Goal: Information Seeking & Learning: Learn about a topic

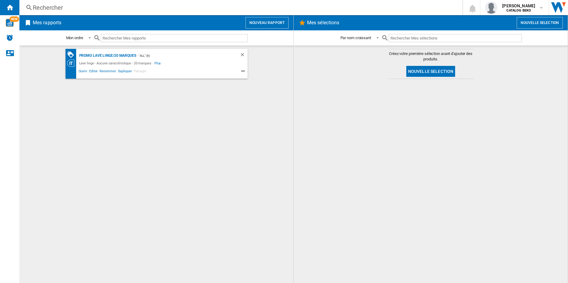
drag, startPoint x: 215, startPoint y: 138, endPoint x: 164, endPoint y: 0, distance: 147.0
click at [215, 138] on div "PROMO Lave linge/20 marques - "ALL" (6) Lave linge - Aucune caractéristique - 2…" at bounding box center [156, 164] width 262 height 231
click at [248, 21] on button "Nouveau rapport" at bounding box center [266, 23] width 43 height 12
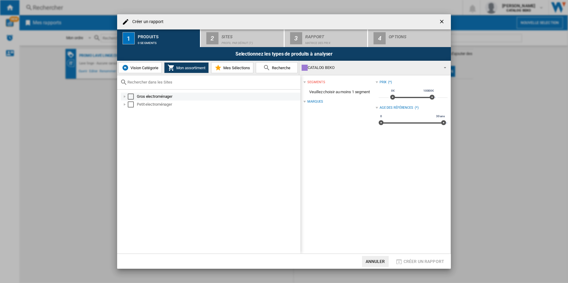
click at [126, 94] on div at bounding box center [125, 96] width 6 height 6
click at [132, 105] on div at bounding box center [131, 104] width 6 height 6
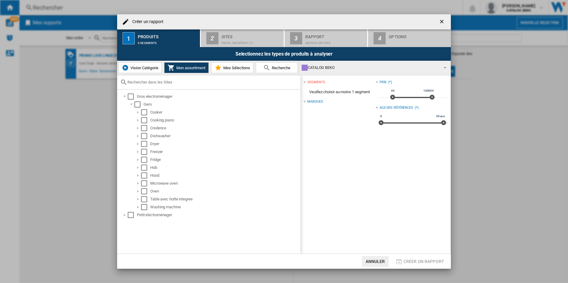
click at [134, 65] on span "Vision Catégorie" at bounding box center [143, 67] width 29 height 5
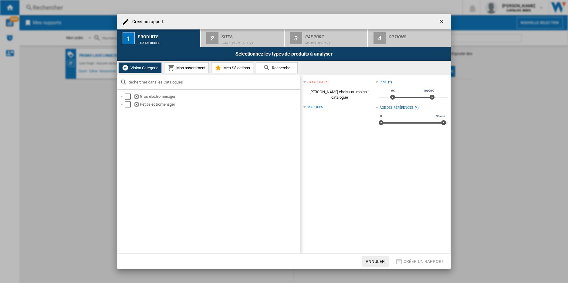
click at [172, 65] on md-icon at bounding box center [170, 67] width 7 height 7
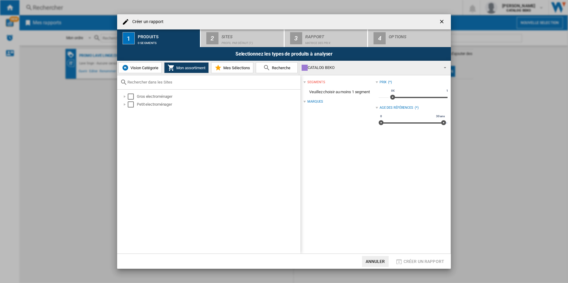
click at [138, 65] on span "Vision Catégorie" at bounding box center [143, 67] width 29 height 5
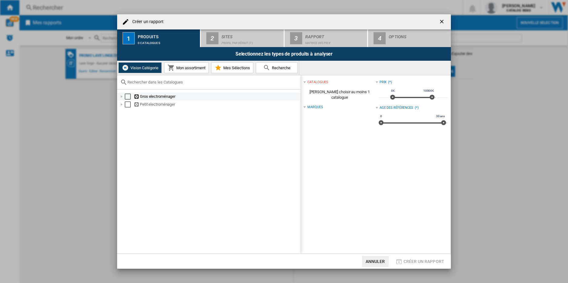
click at [120, 96] on div at bounding box center [122, 96] width 6 height 6
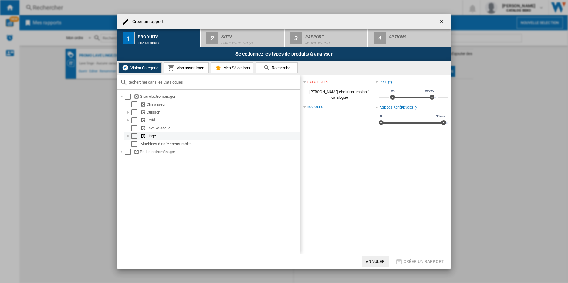
click at [128, 136] on div at bounding box center [128, 136] width 6 height 6
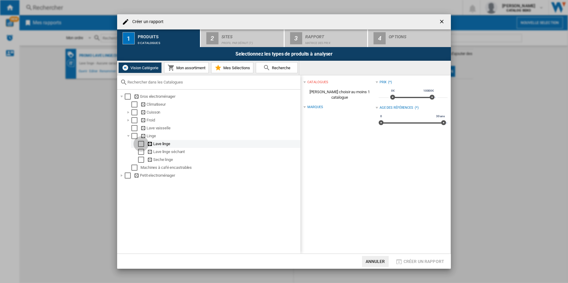
click at [141, 143] on div "Select" at bounding box center [141, 144] width 6 height 6
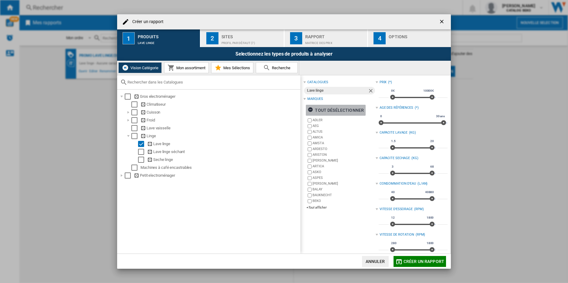
click at [309, 108] on ng-md-icon "button" at bounding box center [310, 110] width 7 height 7
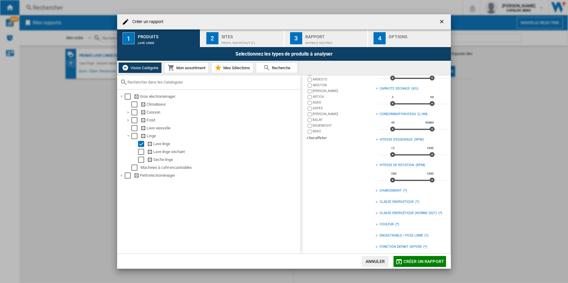
scroll to position [95, 0]
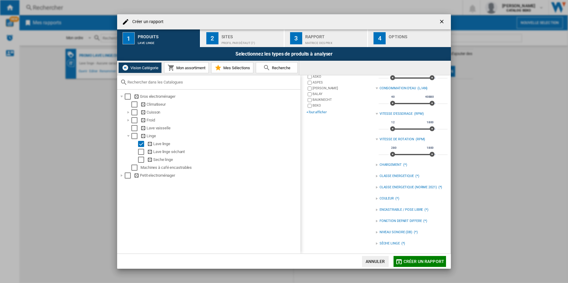
click at [320, 113] on div "+Tout afficher" at bounding box center [340, 112] width 69 height 5
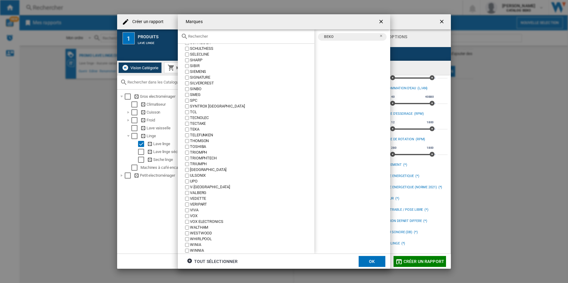
scroll to position [799, 0]
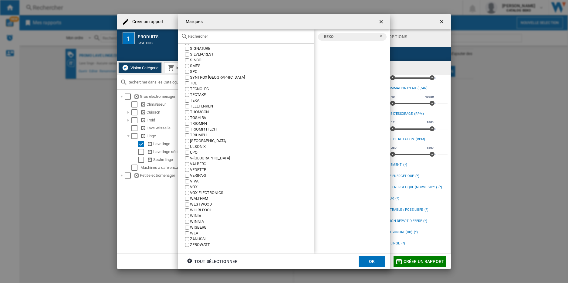
drag, startPoint x: 204, startPoint y: 210, endPoint x: 200, endPoint y: 208, distance: 4.2
click at [203, 210] on div "WHIRLPOOL" at bounding box center [252, 210] width 124 height 6
click at [376, 260] on button "OK" at bounding box center [371, 261] width 27 height 11
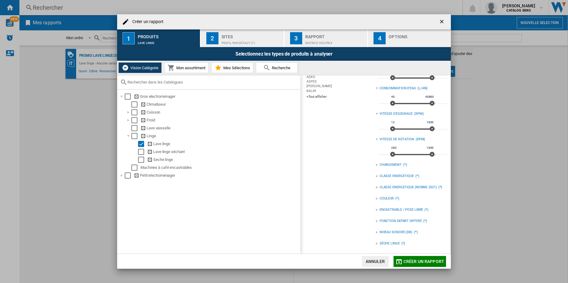
scroll to position [15, 0]
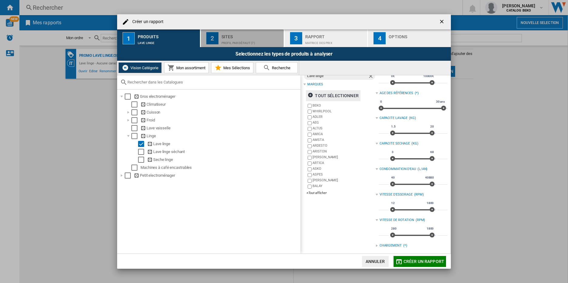
click at [254, 41] on div "Profil par défaut (7)" at bounding box center [251, 41] width 60 height 6
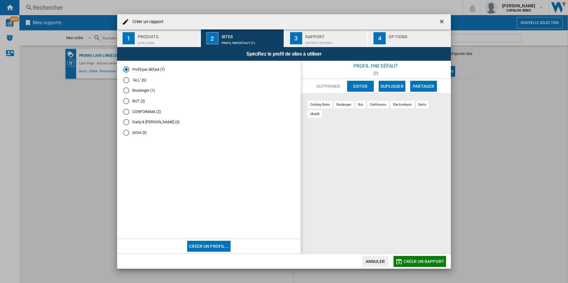
click at [141, 80] on md-radio-button ""ALL" (6)" at bounding box center [208, 80] width 171 height 6
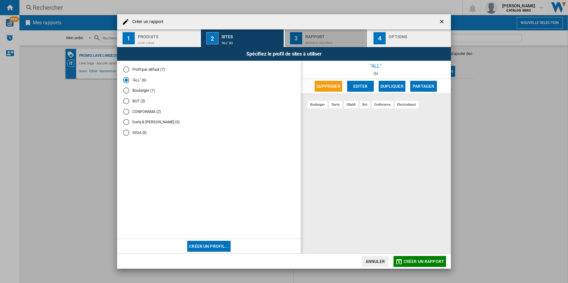
click at [332, 41] on div "Matrice des prix" at bounding box center [335, 41] width 60 height 6
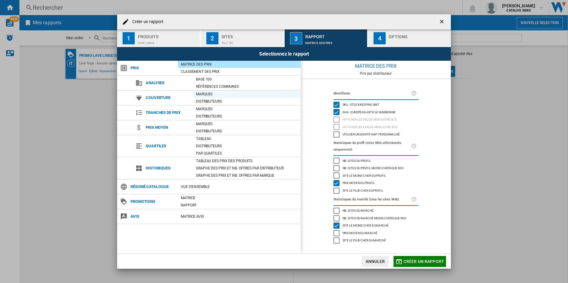
click at [209, 94] on div "Marques" at bounding box center [247, 94] width 108 height 6
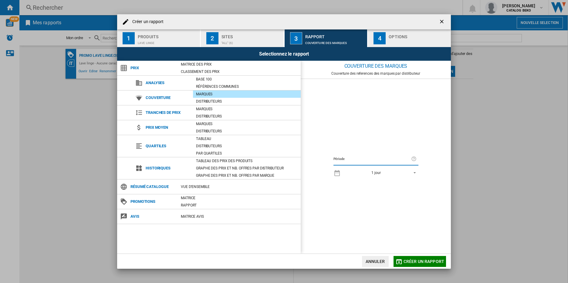
click at [411, 171] on span "REPORTS.WIZARD.STEPS.REPORT.STEPS.REPORT_OPTIONS.PERIOD: 1 jour" at bounding box center [412, 171] width 7 height 5
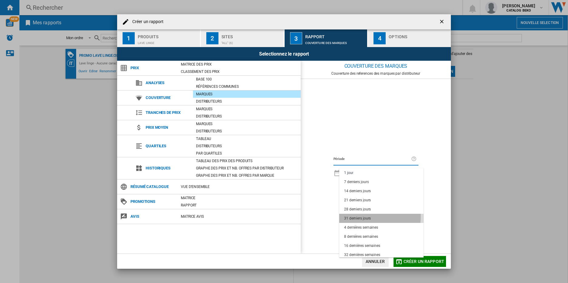
click at [367, 216] on div "31 derniers jours" at bounding box center [357, 218] width 27 height 5
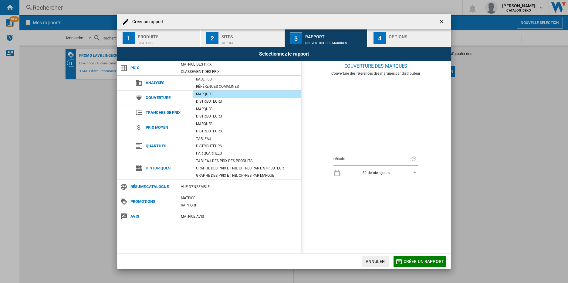
click at [407, 50] on div "Selectionnez le rapport" at bounding box center [284, 54] width 334 height 14
click at [404, 35] on div "Options" at bounding box center [418, 35] width 60 height 6
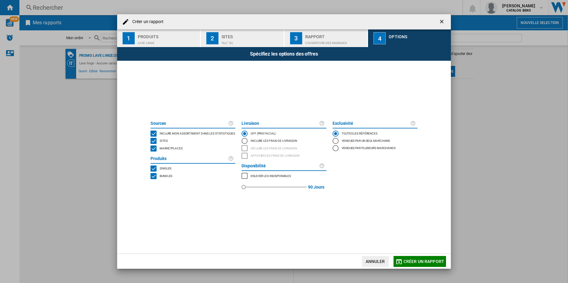
click at [164, 147] on span "Marketplaces" at bounding box center [170, 148] width 23 height 4
click at [413, 260] on span "Créer un rapport" at bounding box center [423, 261] width 41 height 5
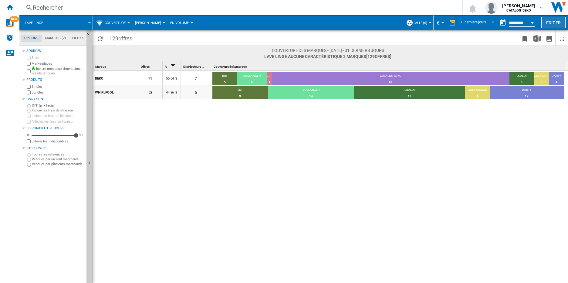
click at [545, 21] on button "Editer" at bounding box center [553, 22] width 24 height 11
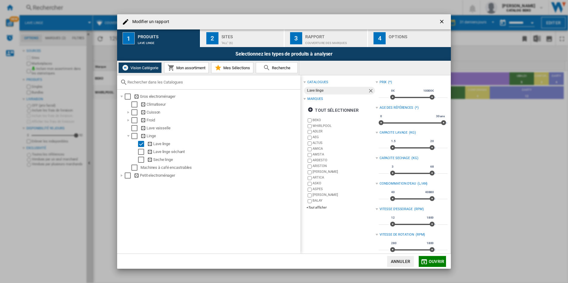
click at [399, 32] on div "Options" at bounding box center [418, 35] width 60 height 6
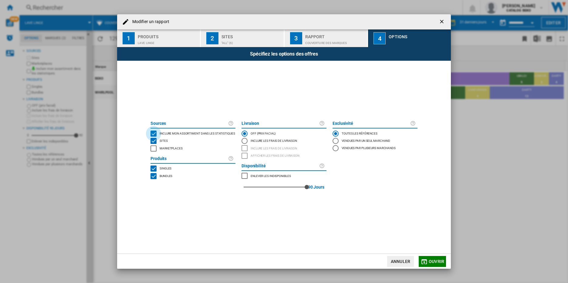
click at [154, 132] on div "INCLUDE MY SITE" at bounding box center [153, 133] width 6 height 6
click at [434, 260] on span "Ouvrir" at bounding box center [435, 261] width 15 height 5
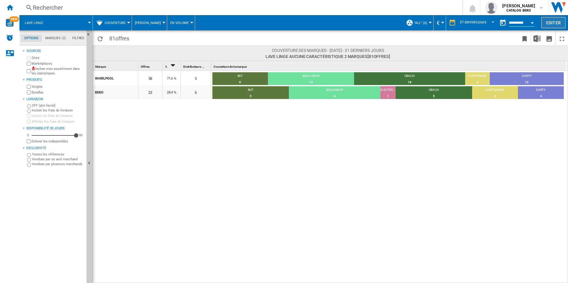
click at [560, 22] on button "Editer" at bounding box center [553, 22] width 24 height 11
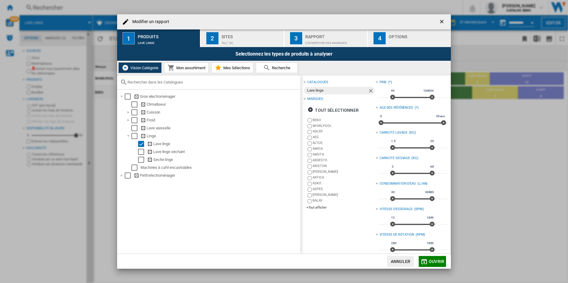
click at [340, 32] on div "Rapport" at bounding box center [335, 35] width 60 height 6
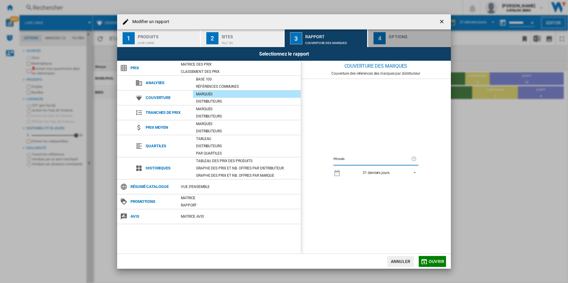
click at [397, 38] on div "Options" at bounding box center [418, 35] width 60 height 6
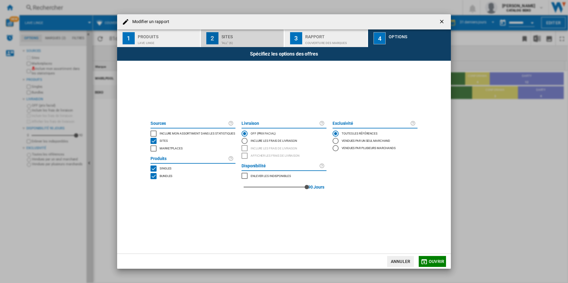
click at [250, 41] on div ""ALL" (6)" at bounding box center [251, 41] width 60 height 6
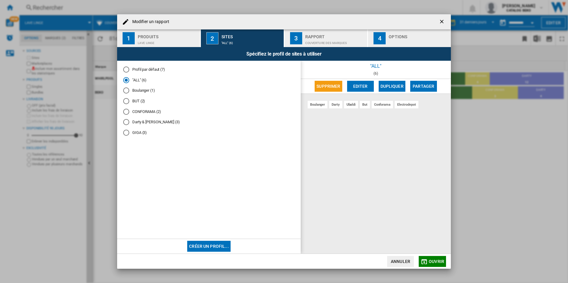
click at [129, 121] on md-radio-button "Darty & [PERSON_NAME] (3)" at bounding box center [208, 122] width 171 height 6
click at [357, 87] on button "Editer" at bounding box center [360, 86] width 27 height 11
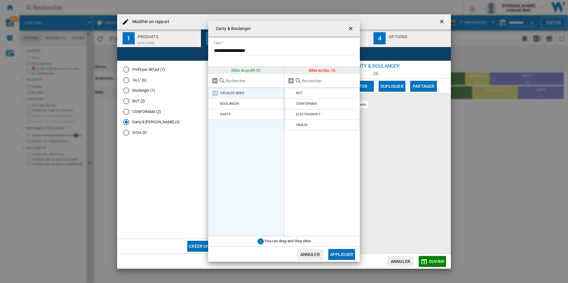
click at [215, 94] on md-icon at bounding box center [214, 92] width 7 height 7
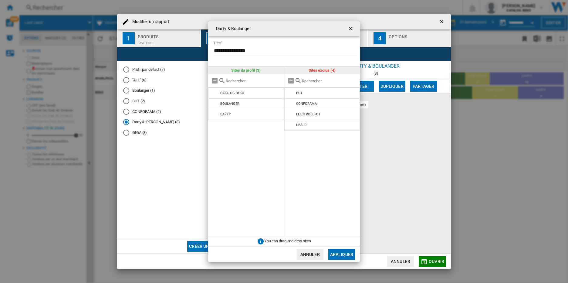
click at [306, 254] on button "Annuler" at bounding box center [310, 254] width 27 height 11
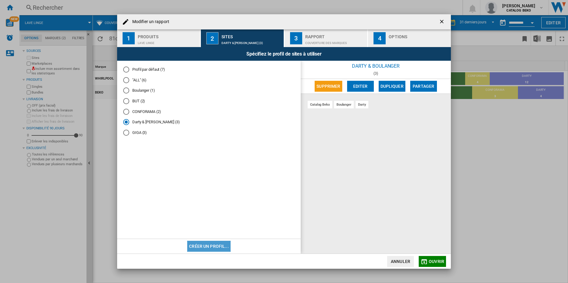
click at [211, 247] on button "Créer un profil..." at bounding box center [208, 245] width 43 height 11
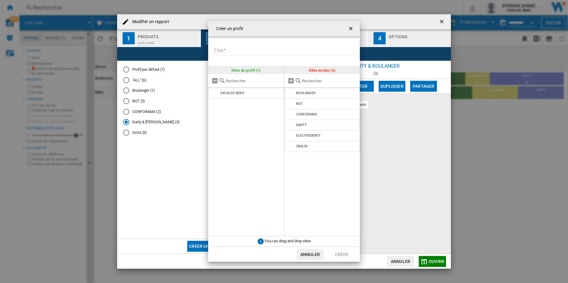
click at [229, 51] on input "Titre" at bounding box center [284, 50] width 143 height 9
type input "*"
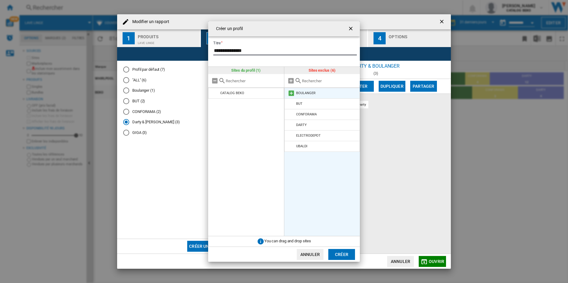
type input "**********"
click at [291, 92] on md-icon "Créer un ..." at bounding box center [290, 92] width 7 height 7
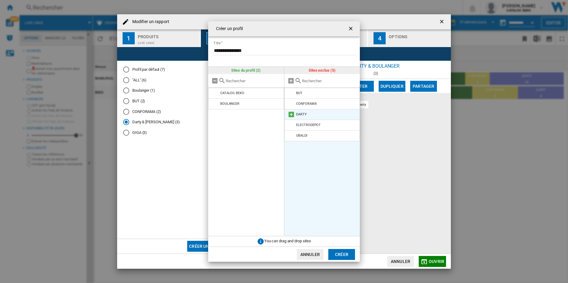
click at [290, 114] on md-icon "Créer un ..." at bounding box center [290, 114] width 7 height 7
click at [305, 253] on button "Annuler" at bounding box center [310, 254] width 27 height 11
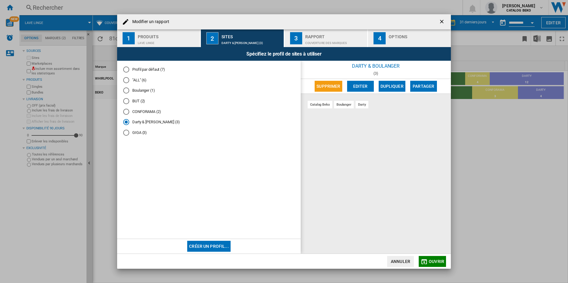
click at [432, 261] on span "Ouvrir" at bounding box center [435, 261] width 15 height 5
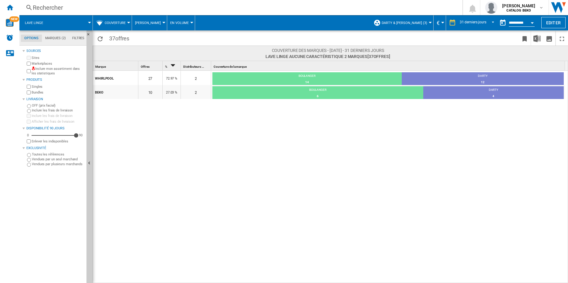
click at [145, 22] on span "[PERSON_NAME]" at bounding box center [148, 23] width 26 height 4
click at [145, 22] on md-backdrop at bounding box center [284, 141] width 568 height 283
click at [172, 22] on span "En volume" at bounding box center [179, 23] width 18 height 4
click at [172, 22] on md-backdrop at bounding box center [284, 141] width 568 height 283
click at [243, 22] on span at bounding box center [282, 22] width 175 height 15
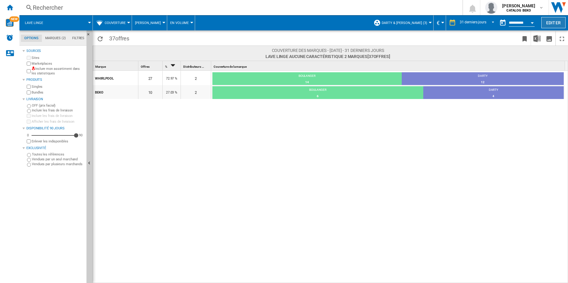
click at [555, 24] on button "Editer" at bounding box center [553, 22] width 24 height 11
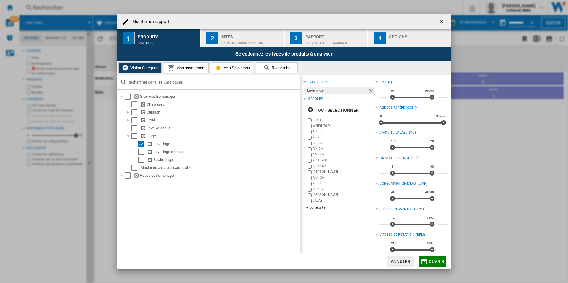
click at [217, 45] on button "2 Sites Darty & Boulanger (3)" at bounding box center [242, 38] width 83 height 18
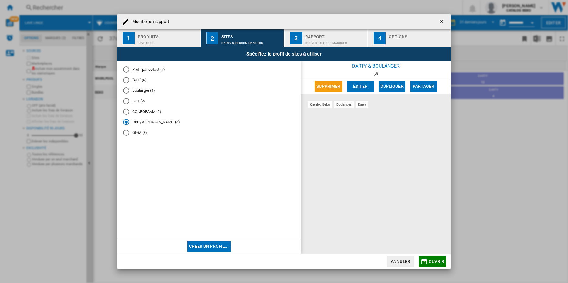
click at [296, 37] on div "3" at bounding box center [296, 38] width 12 height 12
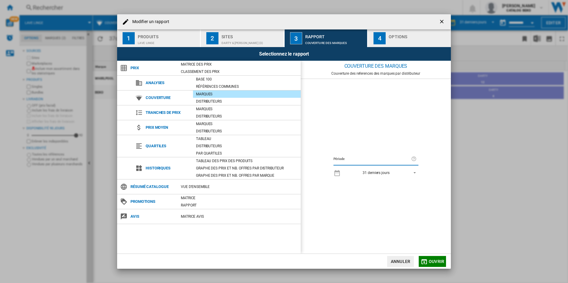
click at [400, 31] on button "4 Options" at bounding box center [409, 38] width 83 height 18
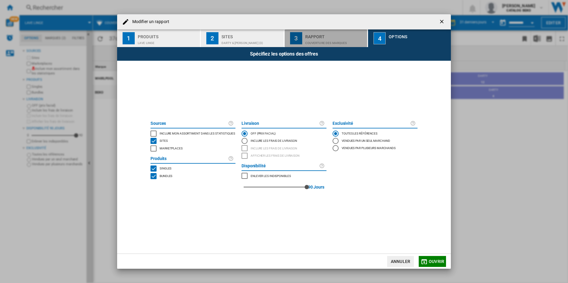
click at [321, 34] on div "Rapport" at bounding box center [335, 35] width 60 height 6
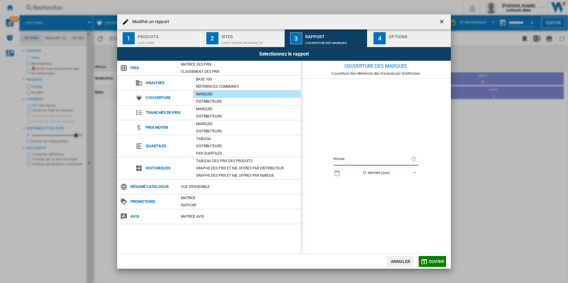
click at [401, 261] on button "Annuler" at bounding box center [400, 261] width 27 height 11
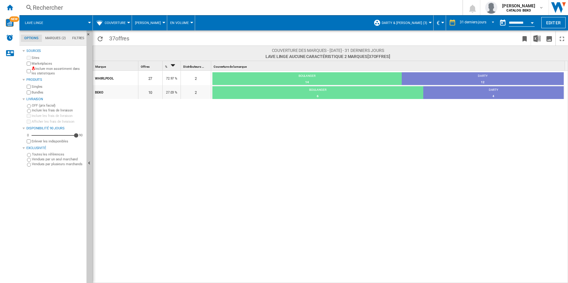
click at [82, 38] on md-tab-item "Filtres" at bounding box center [78, 38] width 19 height 7
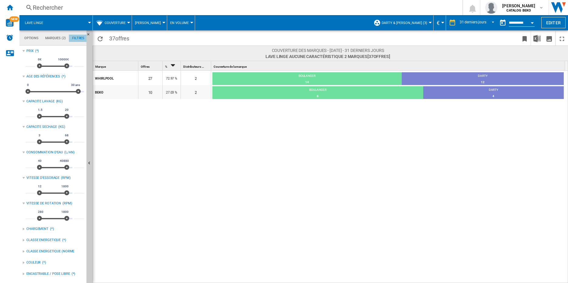
scroll to position [39, 0]
type input "***"
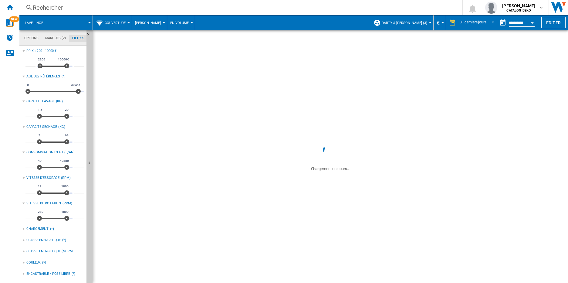
drag, startPoint x: 39, startPoint y: 65, endPoint x: 42, endPoint y: 66, distance: 3.7
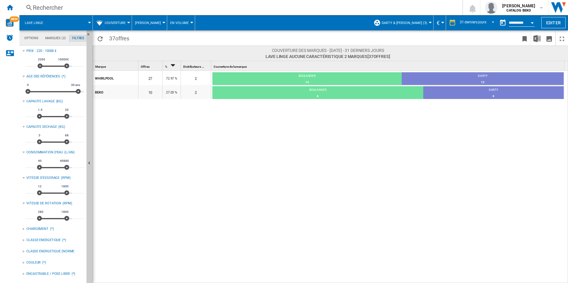
click at [40, 52] on div ": 220 - 10000 €" at bounding box center [59, 51] width 49 height 5
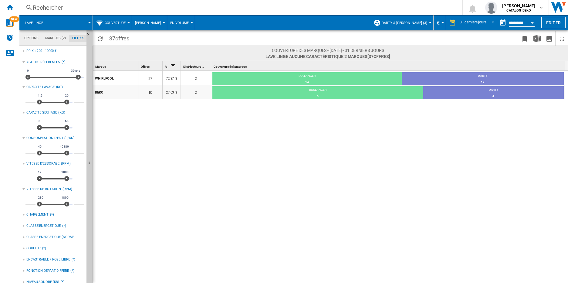
click at [40, 51] on div ": 220 - 10000 €" at bounding box center [59, 51] width 49 height 5
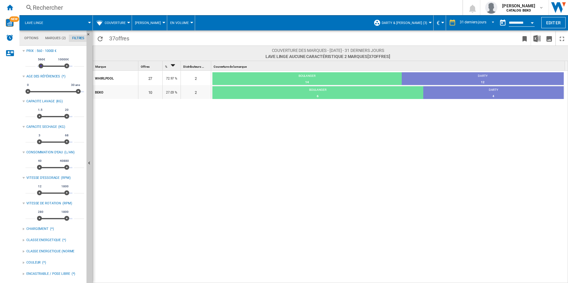
type input "***"
click at [41, 66] on span at bounding box center [40, 65] width 5 height 5
type input "***"
drag, startPoint x: 42, startPoint y: 66, endPoint x: 39, endPoint y: 66, distance: 3.3
click at [76, 64] on input "*****" at bounding box center [79, 63] width 10 height 6
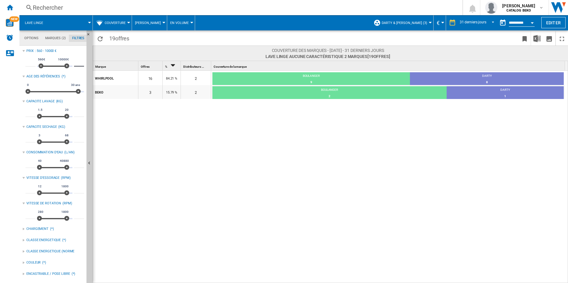
click at [29, 64] on input "***" at bounding box center [30, 63] width 10 height 6
type input "***"
click at [488, 20] on span "REPORTS.WIZARD.STEPS.REPORT.STEPS.REPORT_OPTIONS.PERIOD: 31 derniers jours" at bounding box center [490, 21] width 7 height 5
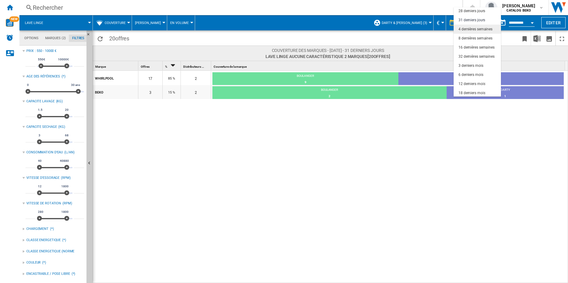
scroll to position [38, 0]
drag, startPoint x: 433, startPoint y: 43, endPoint x: 442, endPoint y: 40, distance: 9.5
click at [433, 43] on md-backdrop at bounding box center [284, 141] width 568 height 283
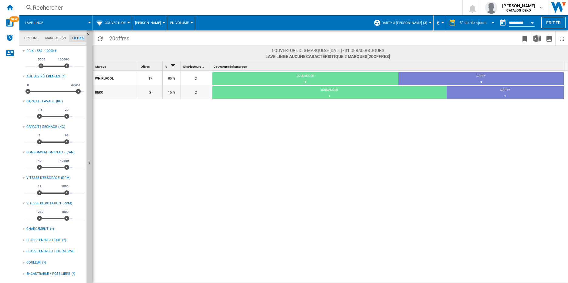
click at [481, 23] on div "31 derniers jours" at bounding box center [472, 23] width 27 height 4
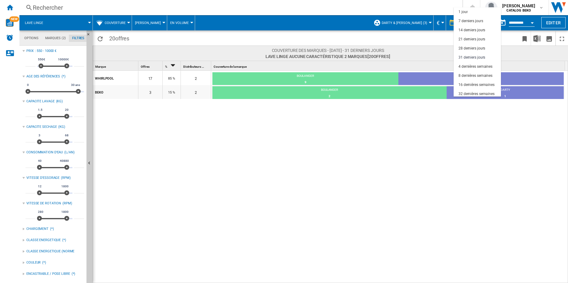
scroll to position [34, 0]
click at [530, 24] on md-backdrop at bounding box center [284, 141] width 568 height 283
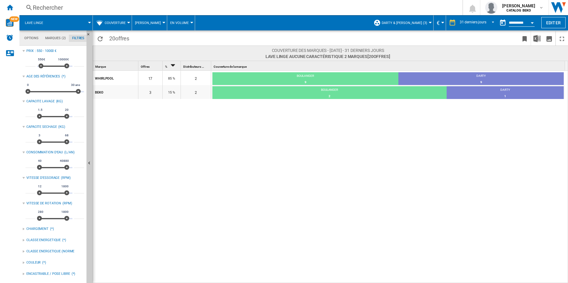
click at [531, 22] on div "Open calendar" at bounding box center [531, 23] width 3 height 2
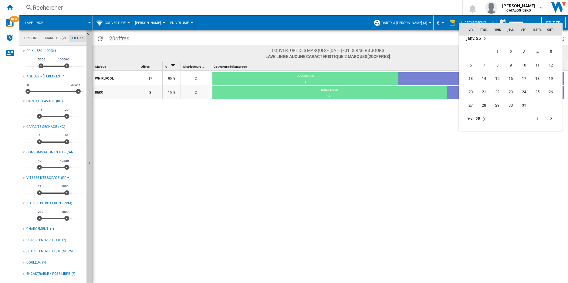
scroll to position [2165, 0]
click at [485, 99] on span "21" at bounding box center [484, 100] width 12 height 12
type input "**********"
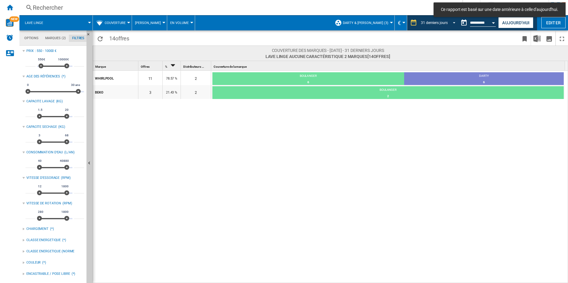
click at [427, 25] on md-select-value "31 derniers jours" at bounding box center [439, 22] width 38 height 9
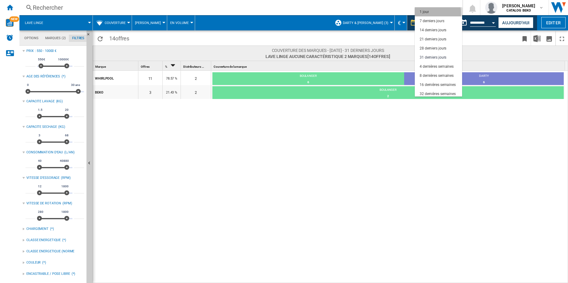
click at [425, 13] on div "1 jour" at bounding box center [423, 11] width 9 height 5
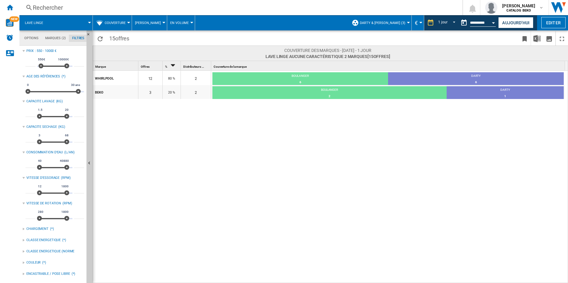
click at [494, 21] on button "Open calendar" at bounding box center [493, 21] width 11 height 11
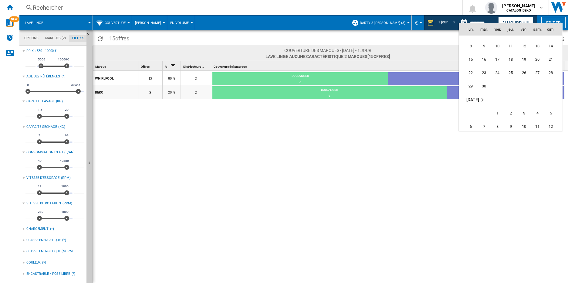
scroll to position [2837, 0]
click at [483, 84] on span "30" at bounding box center [484, 85] width 12 height 12
type input "**********"
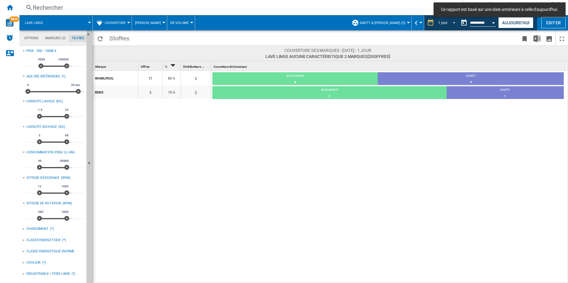
click at [441, 22] on div "1 jour" at bounding box center [442, 23] width 9 height 4
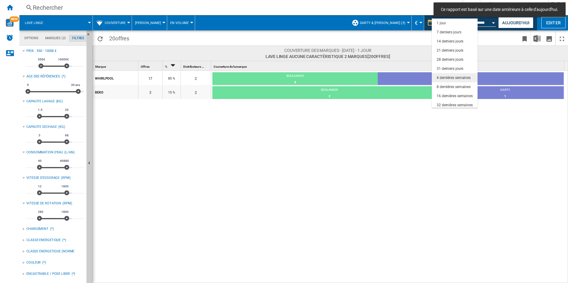
scroll to position [30, 0]
click at [457, 83] on div "3 derniers mois" at bounding box center [448, 83] width 25 height 5
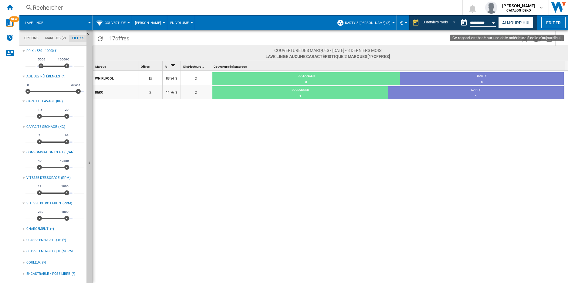
click at [492, 21] on button "Open calendar" at bounding box center [493, 21] width 11 height 11
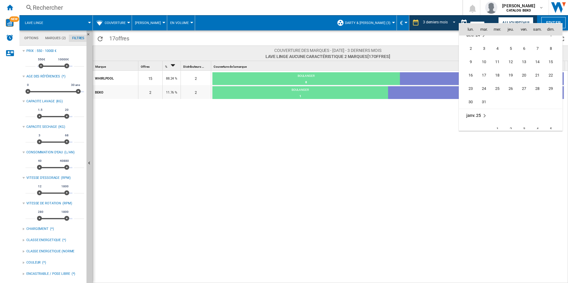
scroll to position [2115, 0]
click at [481, 85] on span "31" at bounding box center [484, 83] width 12 height 12
type input "**********"
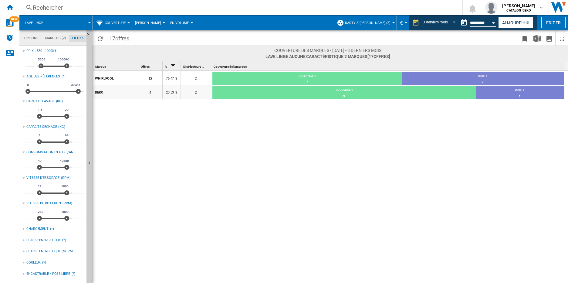
click at [86, 23] on span at bounding box center [71, 22] width 38 height 15
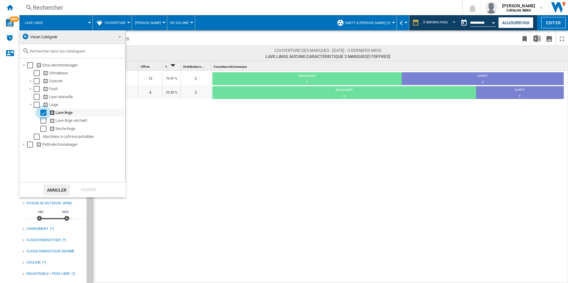
click at [43, 114] on div "Select" at bounding box center [43, 112] width 6 height 6
click at [36, 98] on div "Select" at bounding box center [37, 97] width 6 height 6
click at [91, 188] on div "Ouvrir" at bounding box center [88, 189] width 27 height 11
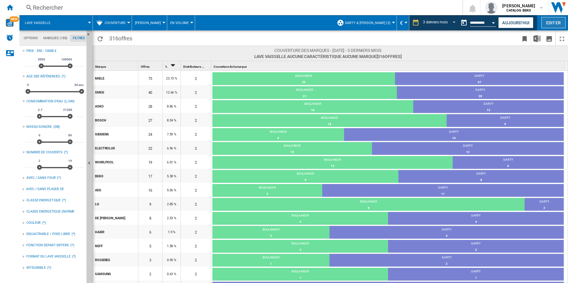
click at [552, 22] on button "Editer" at bounding box center [553, 22] width 24 height 11
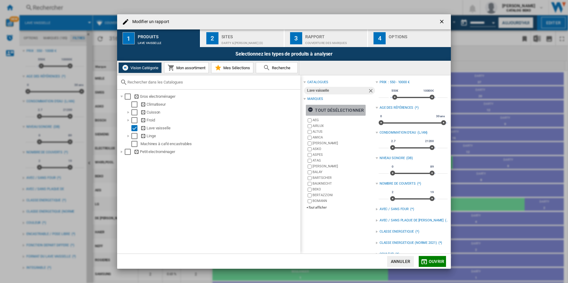
click at [309, 109] on ng-md-icon "Modifier un ..." at bounding box center [310, 110] width 7 height 7
click at [311, 208] on div "+Tout afficher" at bounding box center [340, 207] width 69 height 5
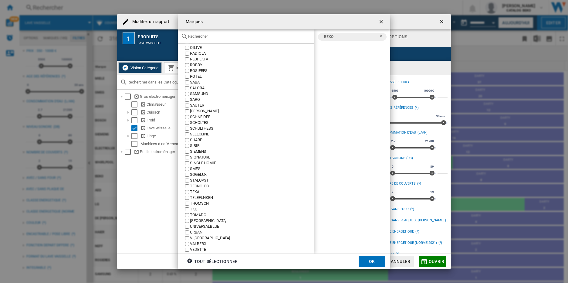
scroll to position [868, 0]
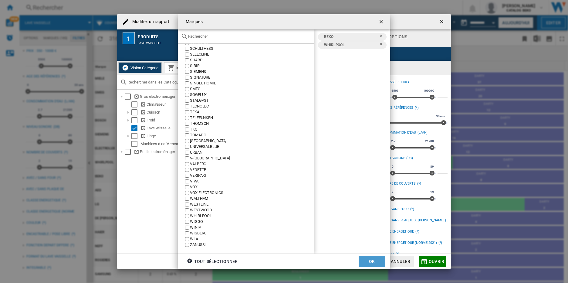
click at [368, 261] on button "OK" at bounding box center [371, 261] width 27 height 11
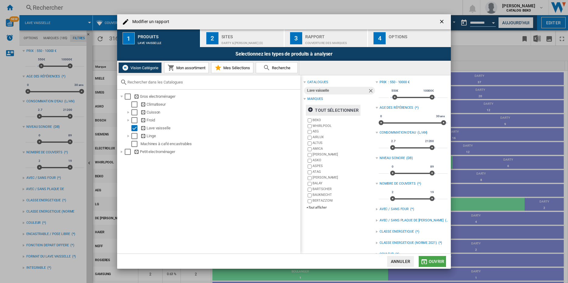
click at [432, 261] on span "Ouvrir" at bounding box center [435, 261] width 15 height 5
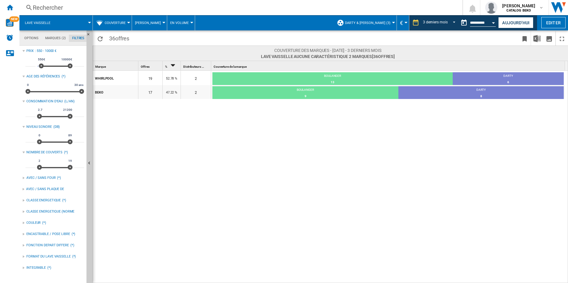
click at [40, 60] on span "550€" at bounding box center [41, 59] width 9 height 5
click at [41, 60] on span "550€" at bounding box center [41, 59] width 9 height 5
click at [42, 59] on span "550€" at bounding box center [41, 59] width 9 height 5
click at [32, 63] on input "***" at bounding box center [30, 63] width 10 height 6
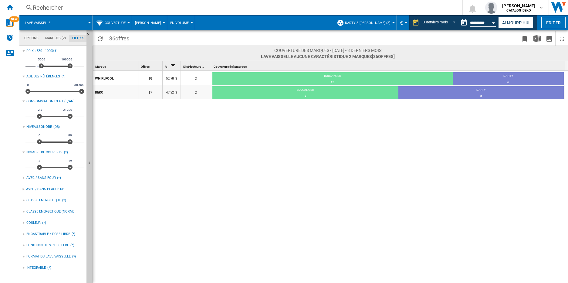
type input "***"
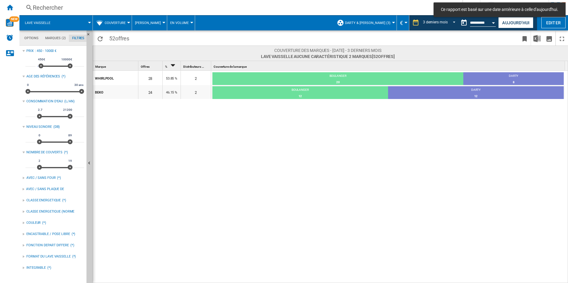
click at [227, 130] on div "WHIRLPOOL 28 53.85 % 2 BOULANGER 20 71.43% DARTY 8 28.57% BEKO 24 46.15 % 2 BOU…" at bounding box center [330, 177] width 475 height 213
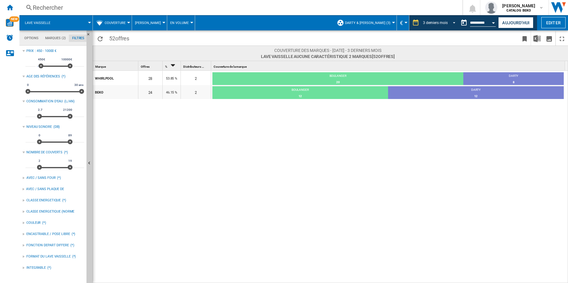
click at [444, 22] on div "3 derniers mois" at bounding box center [435, 23] width 25 height 4
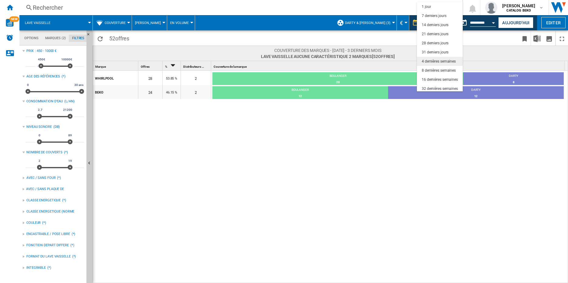
click at [439, 64] on md-option "4 dernières semaines" at bounding box center [440, 61] width 46 height 9
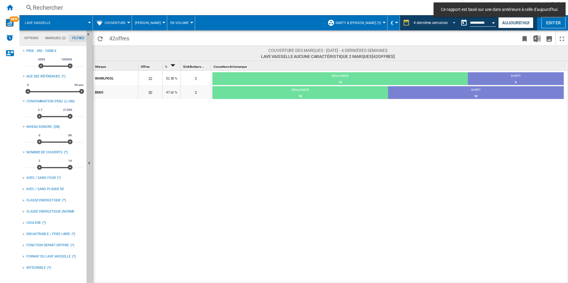
click at [439, 21] on div "4 dernières semaines" at bounding box center [430, 23] width 34 height 4
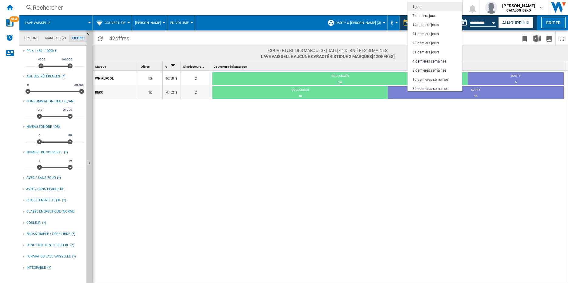
click at [415, 6] on div "1 jour" at bounding box center [416, 6] width 9 height 5
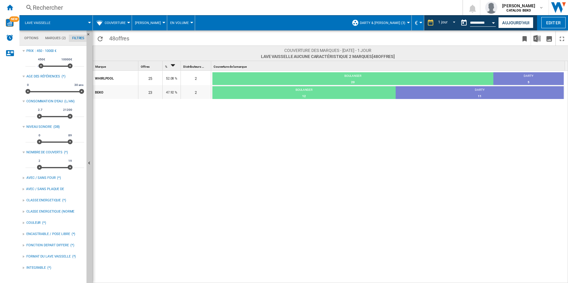
click at [391, 21] on span "Darty & [PERSON_NAME] (3)" at bounding box center [382, 23] width 45 height 4
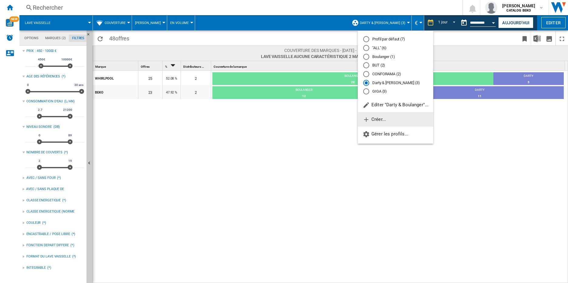
drag, startPoint x: 388, startPoint y: 134, endPoint x: 379, endPoint y: 121, distance: 16.1
click at [379, 121] on div "Profil par défaut (7) "ALL" (6) Boulanger (1) BUT (2) CONFORAMA (2) Darty & [PE…" at bounding box center [396, 87] width 76 height 108
click at [379, 121] on span "Créer..." at bounding box center [373, 118] width 23 height 5
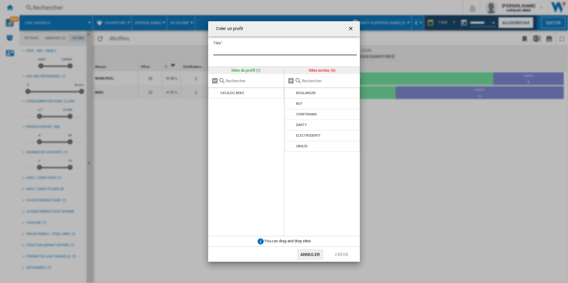
click at [239, 49] on input "Titre" at bounding box center [284, 50] width 143 height 9
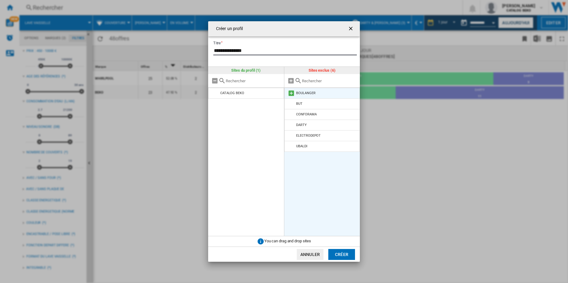
type input "**********"
click at [292, 92] on md-icon "Créer un ..." at bounding box center [290, 92] width 7 height 7
click at [289, 94] on md-icon "Créer un ..." at bounding box center [290, 92] width 7 height 7
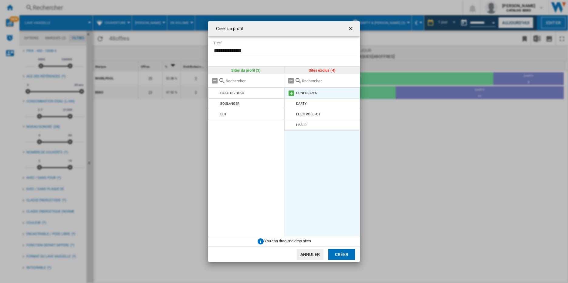
click at [291, 94] on md-icon "Créer un ..." at bounding box center [290, 92] width 7 height 7
click at [291, 93] on md-icon "Créer un ..." at bounding box center [290, 92] width 7 height 7
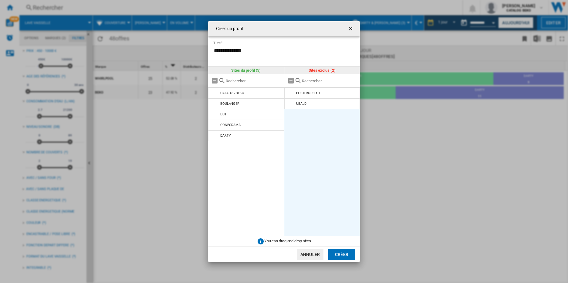
click at [291, 93] on md-icon "Créer un ..." at bounding box center [290, 92] width 7 height 7
click at [345, 252] on button "Créer" at bounding box center [341, 254] width 27 height 11
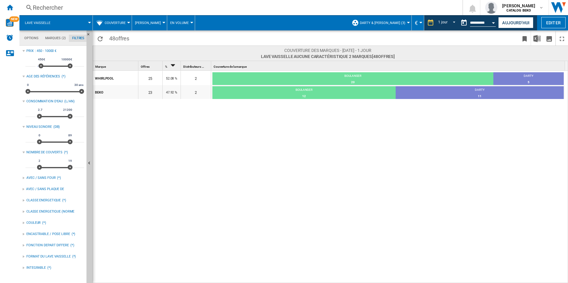
click at [405, 22] on button "Darty & [PERSON_NAME] (3)" at bounding box center [384, 22] width 49 height 15
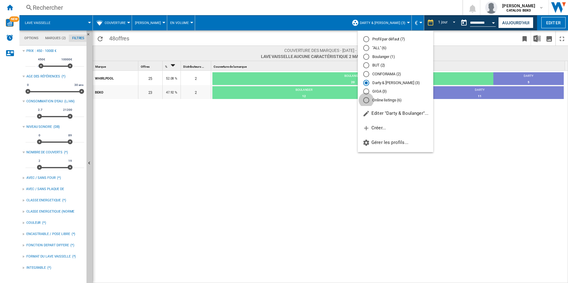
click at [368, 100] on div "Online listings (6)" at bounding box center [366, 100] width 6 height 6
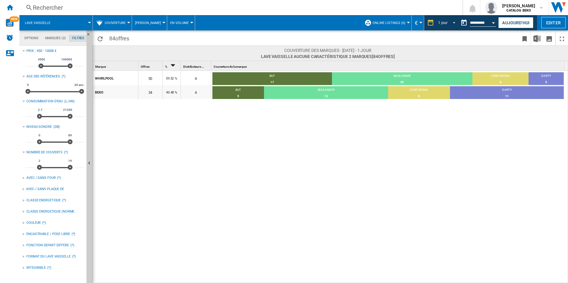
click at [448, 22] on span "REPORTS.WIZARD.STEPS.REPORT.STEPS.REPORT_OPTIONS.PERIOD: 1 jour" at bounding box center [451, 21] width 7 height 5
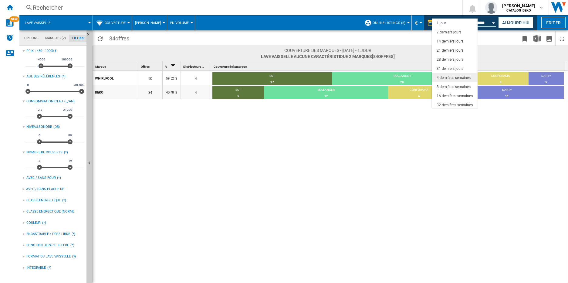
click at [450, 76] on div "4 dernières semaines" at bounding box center [453, 77] width 34 height 5
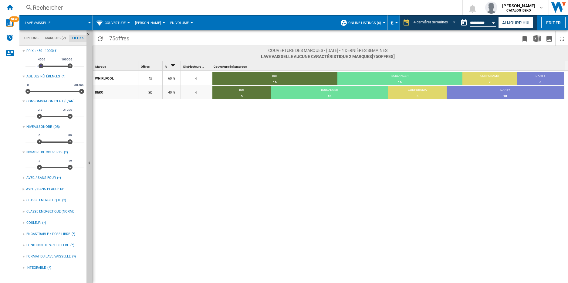
type input "*"
drag, startPoint x: 39, startPoint y: 67, endPoint x: 13, endPoint y: 65, distance: 26.7
click at [13, 65] on div "NEW Rechercher Rechercher 0 [PERSON_NAME] CATALOG BEKO CATALOG BEKO" at bounding box center [284, 141] width 568 height 283
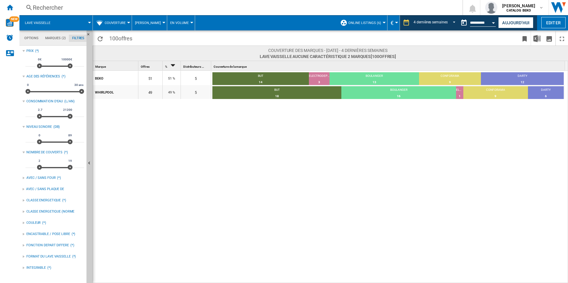
click at [31, 63] on input "*" at bounding box center [30, 63] width 10 height 6
type input "***"
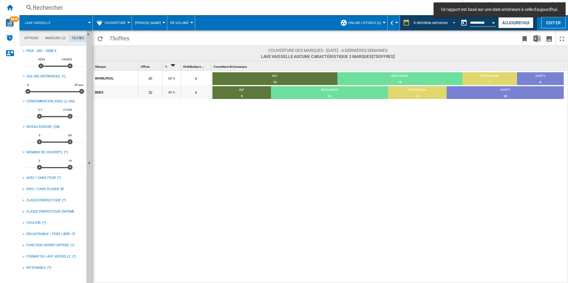
click at [422, 19] on md-select-value "4 dernières semaines" at bounding box center [435, 22] width 45 height 9
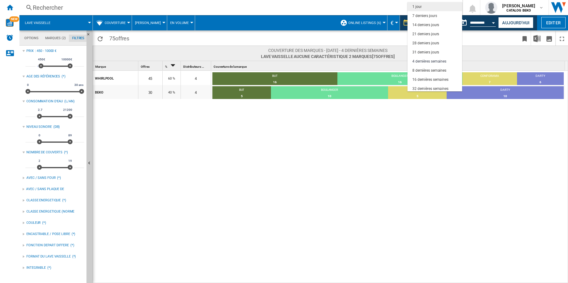
click at [424, 7] on md-option "1 jour" at bounding box center [434, 6] width 55 height 9
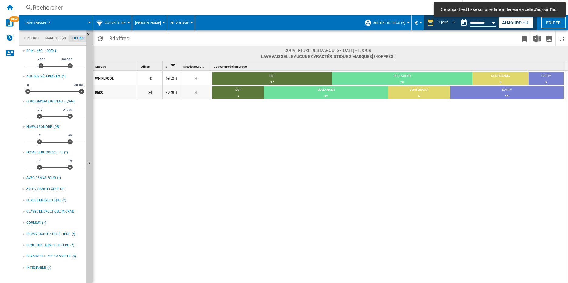
click at [192, 141] on div "WHIRLPOOL 50 59.52 % 4 BUT 17 34% BOULANGER 20 40% CONFORAMA 8 16% DARTY 5 10% …" at bounding box center [330, 177] width 475 height 213
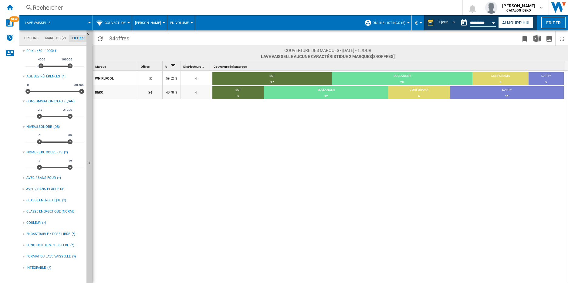
click at [489, 20] on button "Open calendar" at bounding box center [493, 21] width 11 height 11
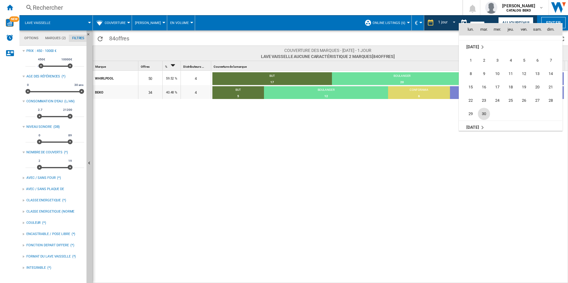
scroll to position [2817, 0]
click at [484, 106] on span "30" at bounding box center [484, 105] width 12 height 12
type input "**********"
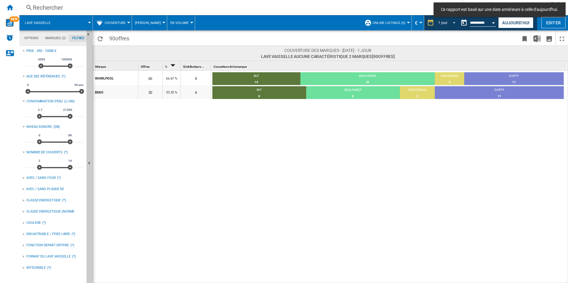
click at [449, 25] on md-select-value "1 jour" at bounding box center [447, 22] width 21 height 9
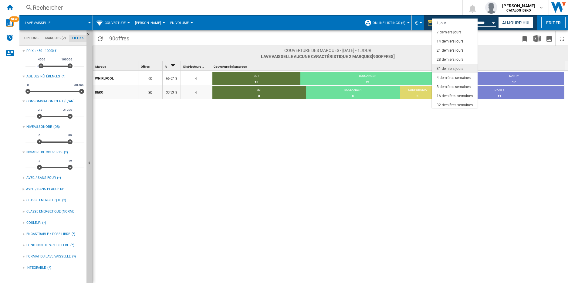
scroll to position [30, 0]
click at [457, 86] on div "3 derniers mois" at bounding box center [448, 83] width 25 height 5
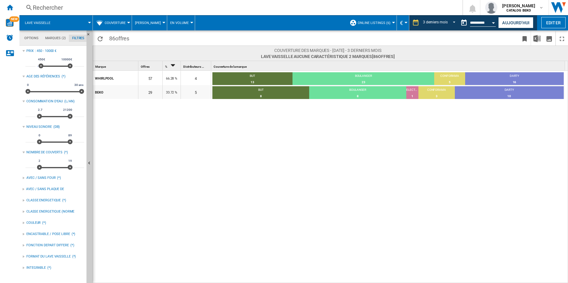
click at [115, 21] on span "Couverture" at bounding box center [115, 23] width 21 height 4
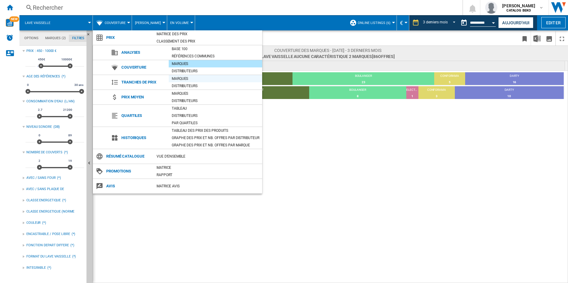
click at [180, 77] on div "Marques" at bounding box center [215, 79] width 93 height 6
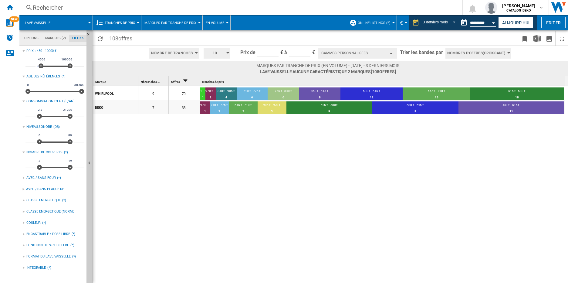
click at [133, 22] on span "Tranches de prix" at bounding box center [120, 23] width 30 height 4
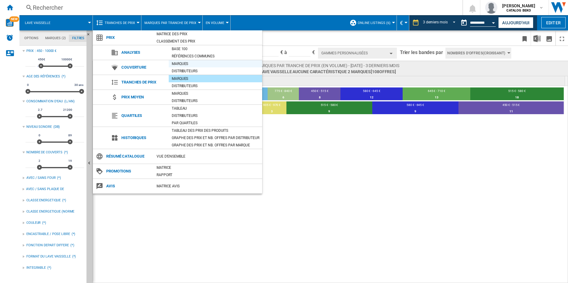
click at [184, 62] on div "Marques" at bounding box center [215, 64] width 93 height 6
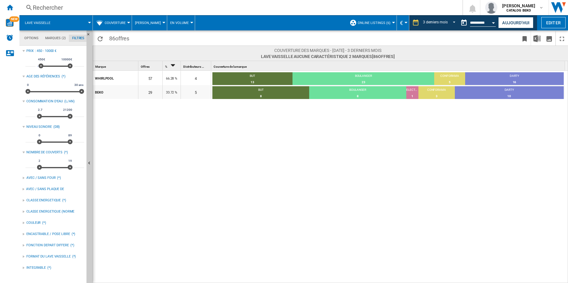
click at [122, 23] on span "Couverture" at bounding box center [115, 23] width 21 height 4
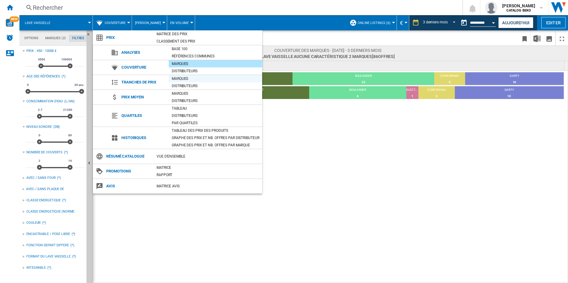
click at [181, 79] on div "Marques" at bounding box center [215, 79] width 93 height 6
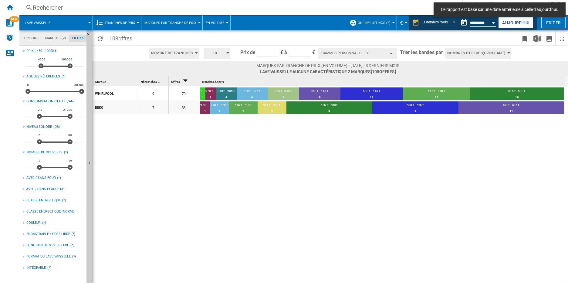
click at [228, 137] on div "WHIRLPOOL 9 70 1 035 € - 1 100 € 1 1.43% 970 € - 1 035 € 2 2.86% 840 € - 905 € …" at bounding box center [330, 184] width 475 height 197
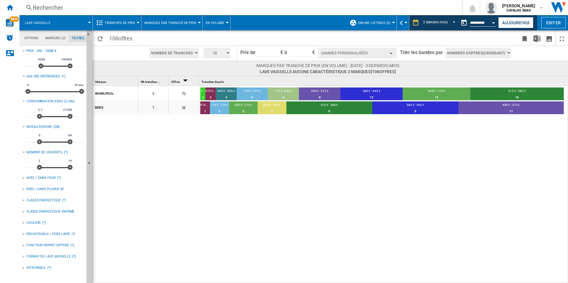
click at [128, 27] on button "Tranches de prix" at bounding box center [121, 22] width 33 height 15
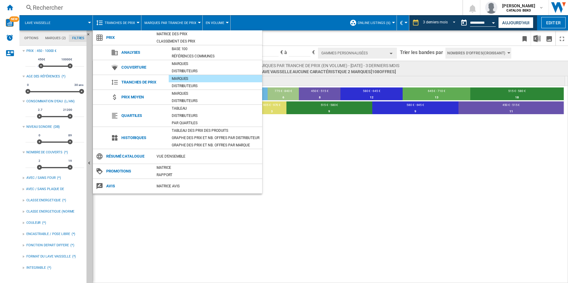
click at [410, 197] on md-backdrop at bounding box center [284, 141] width 568 height 283
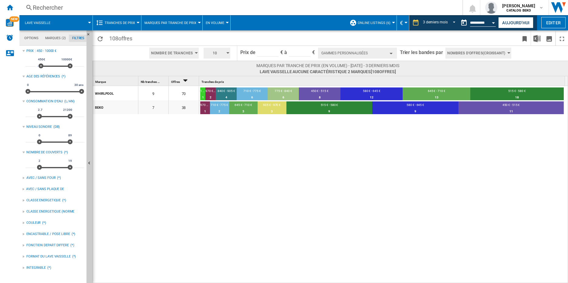
click at [113, 25] on span "Tranches de prix" at bounding box center [120, 23] width 30 height 4
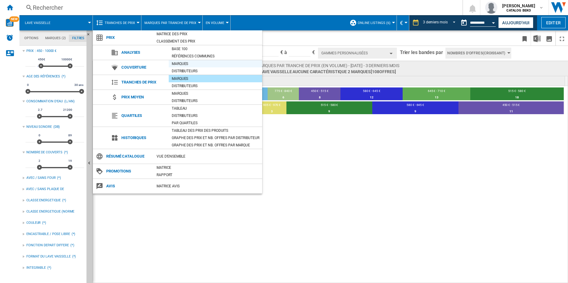
click at [181, 64] on div "Marques" at bounding box center [215, 64] width 93 height 6
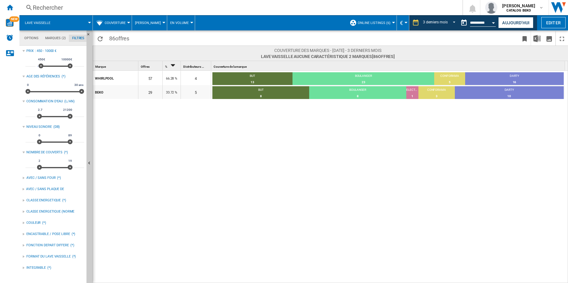
click at [121, 25] on button "Couverture" at bounding box center [117, 22] width 24 height 15
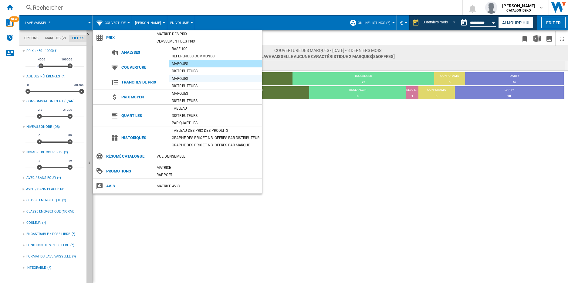
click at [182, 77] on div "Marques" at bounding box center [215, 79] width 93 height 6
